Goal: Task Accomplishment & Management: Manage account settings

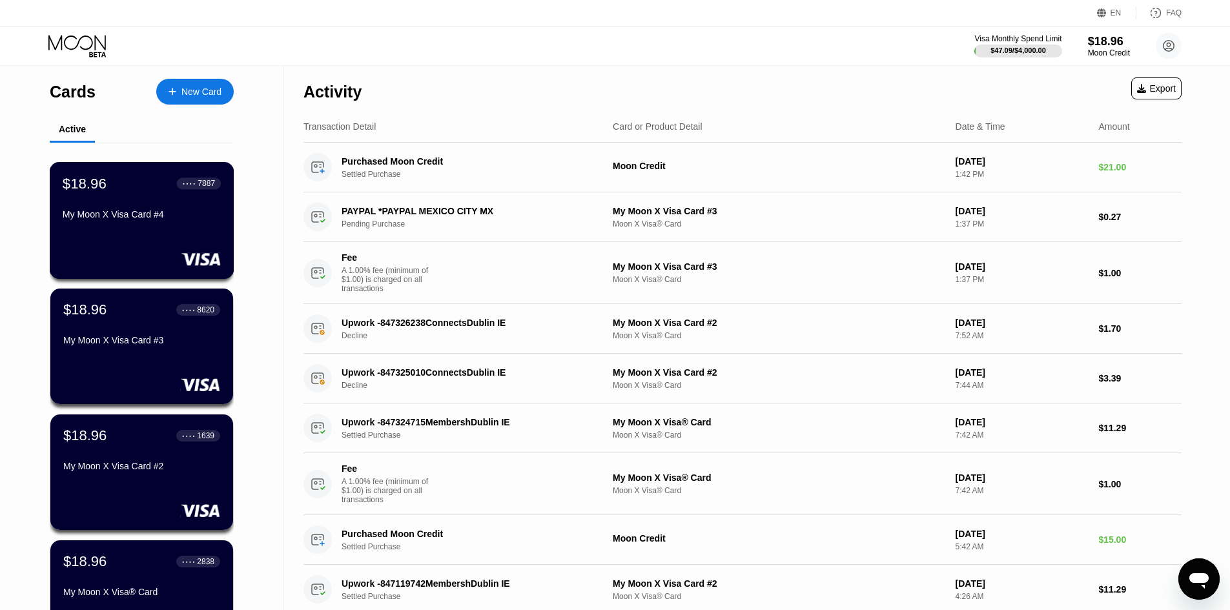
click at [200, 210] on div "$18.96 ● ● ● ● 7887 My Moon X Visa Card #4" at bounding box center [142, 200] width 158 height 50
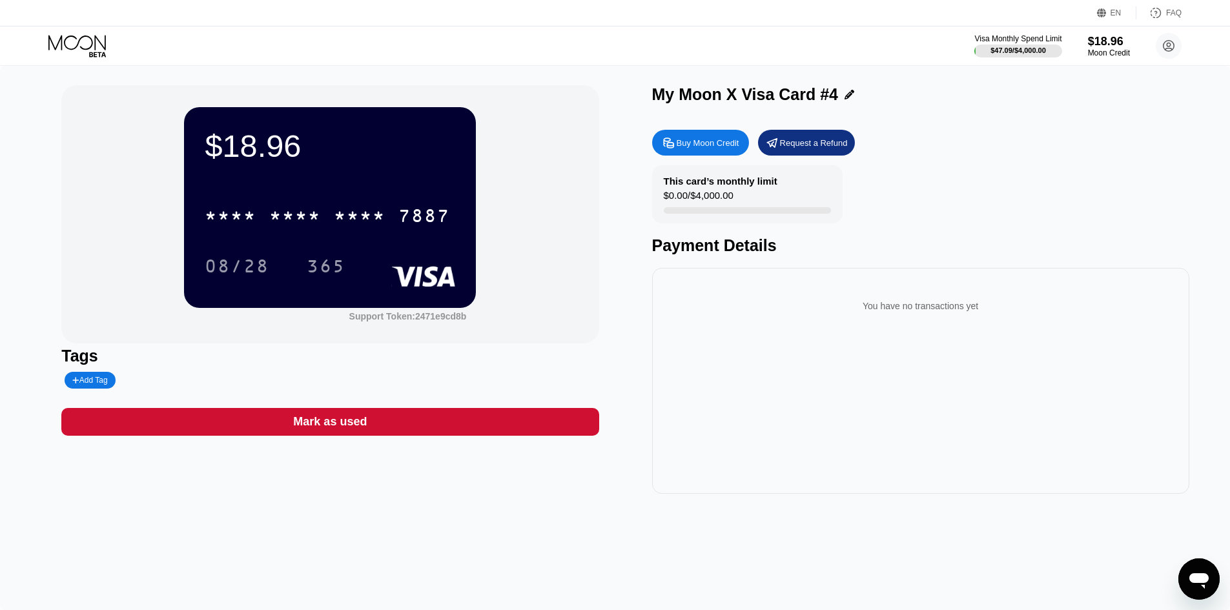
click at [104, 52] on icon at bounding box center [97, 54] width 17 height 5
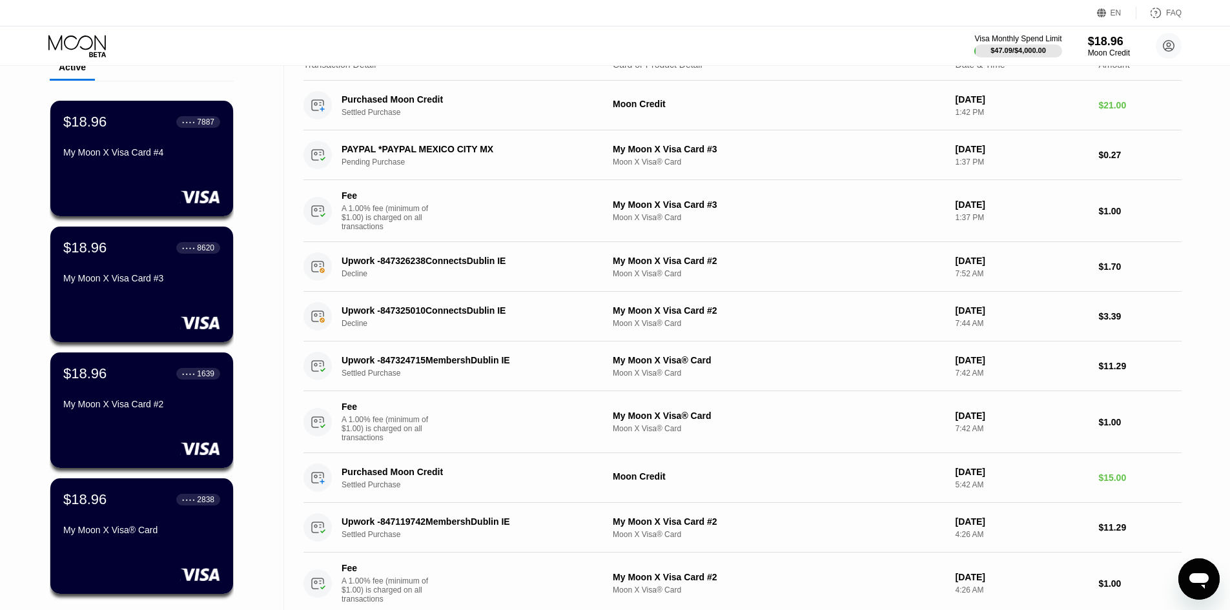
scroll to position [129, 0]
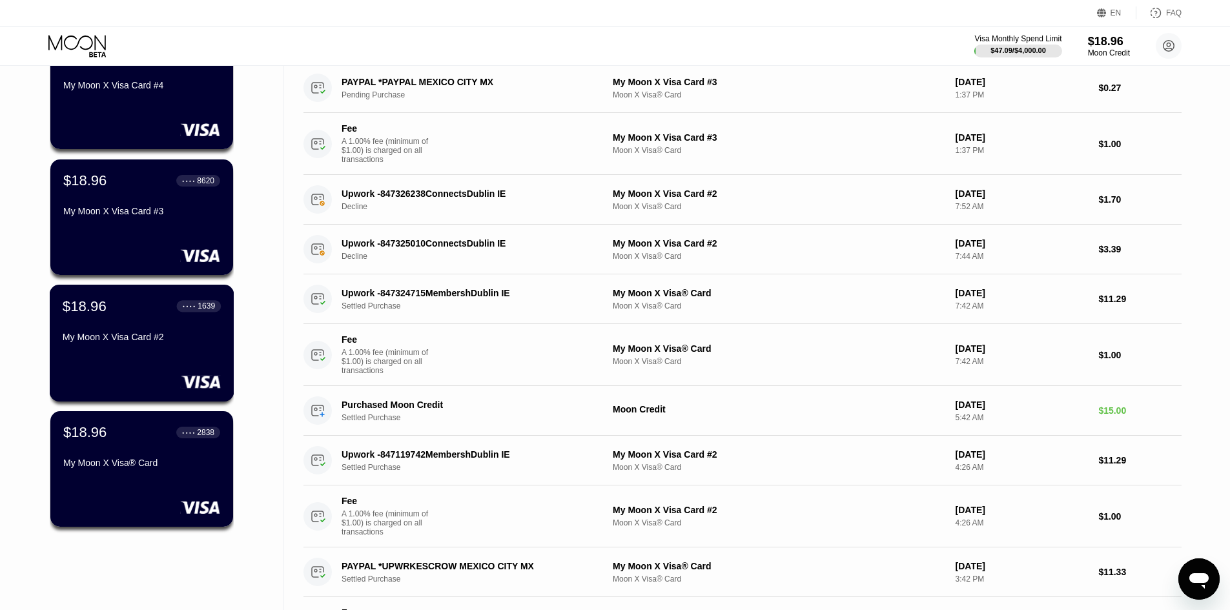
click at [198, 347] on div "My Moon X Visa Card #2" at bounding box center [142, 340] width 158 height 16
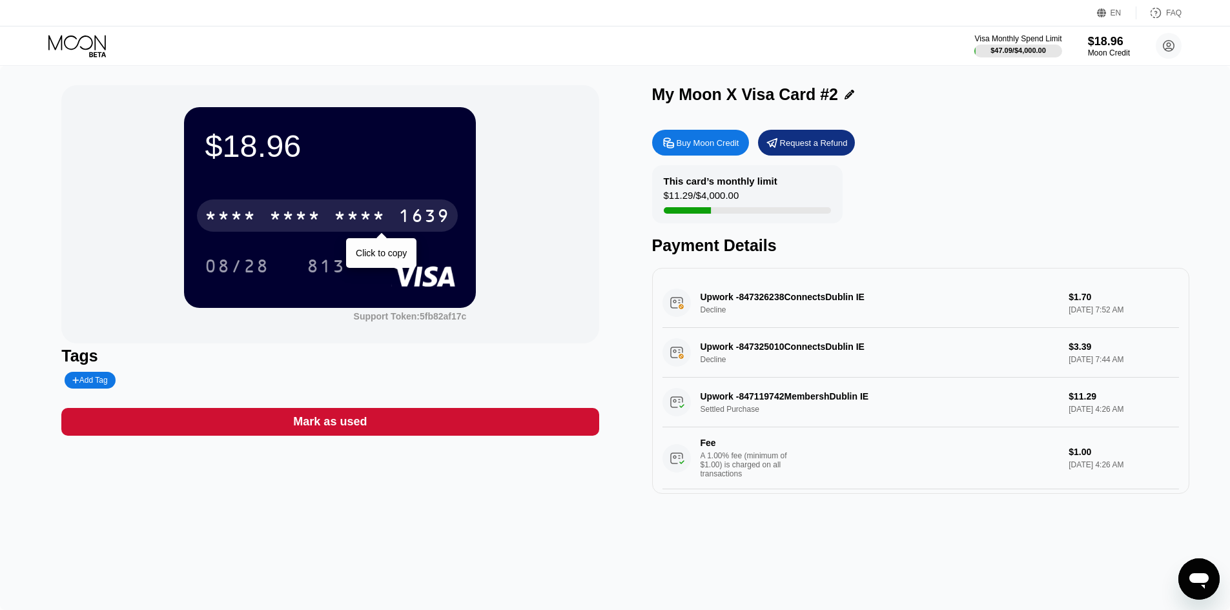
click at [335, 219] on div "* * * *" at bounding box center [360, 217] width 52 height 21
click at [427, 220] on div "1639" at bounding box center [424, 217] width 52 height 21
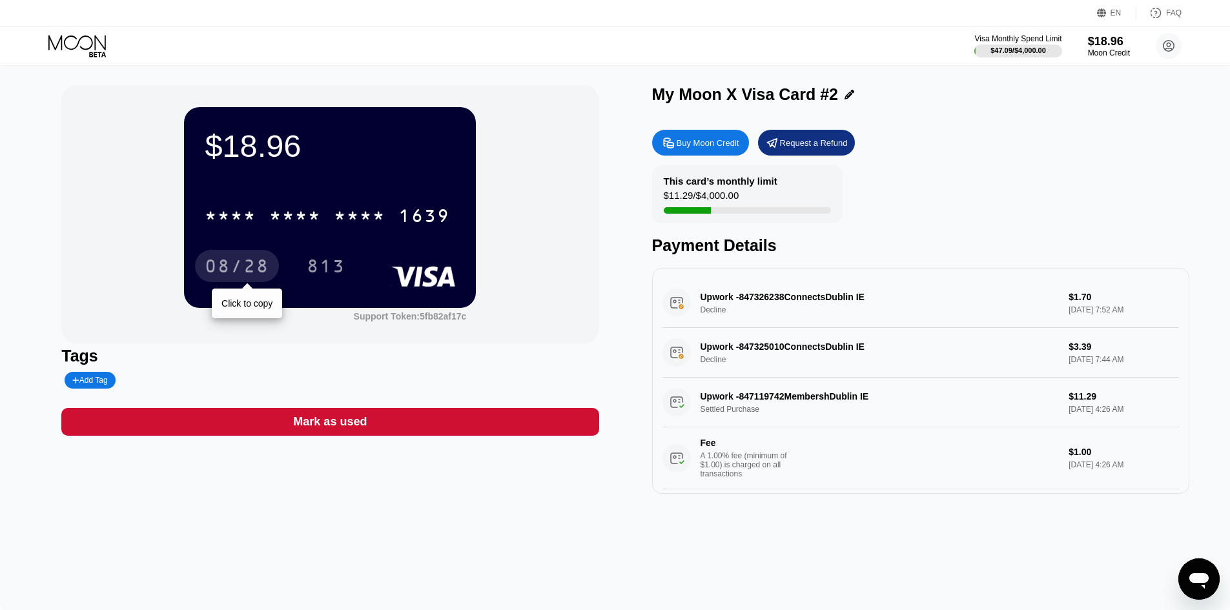
click at [238, 254] on div "08/28" at bounding box center [237, 266] width 84 height 32
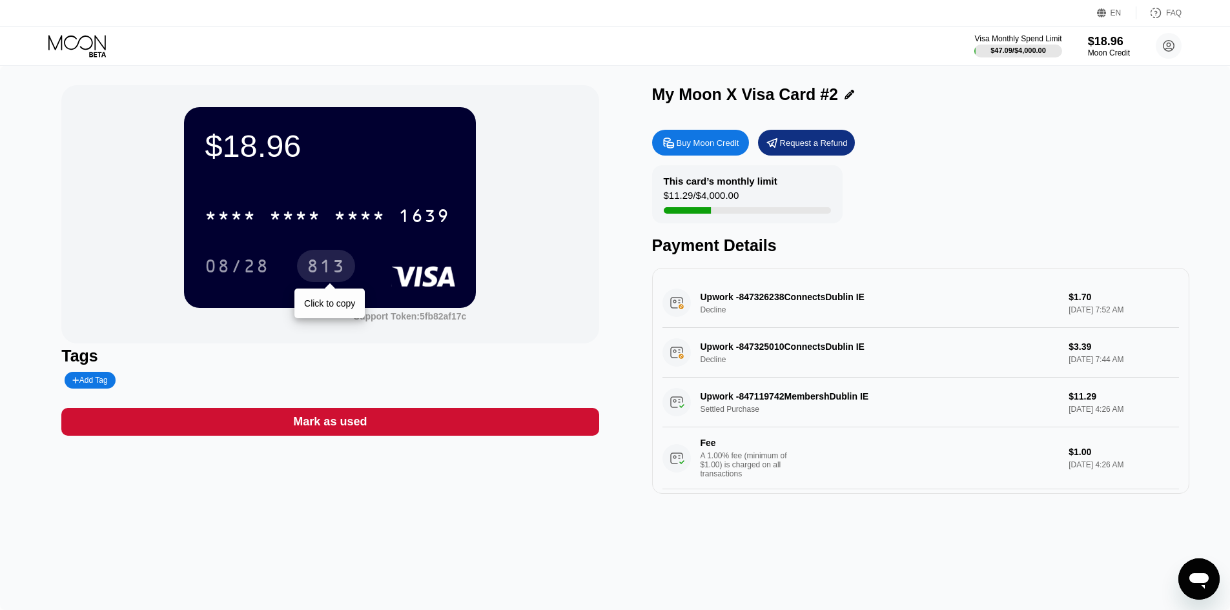
click at [332, 277] on div "813" at bounding box center [326, 268] width 39 height 21
click at [338, 266] on div "813" at bounding box center [326, 268] width 39 height 21
click at [86, 44] on icon at bounding box center [78, 46] width 60 height 23
